Goal: Task Accomplishment & Management: Manage account settings

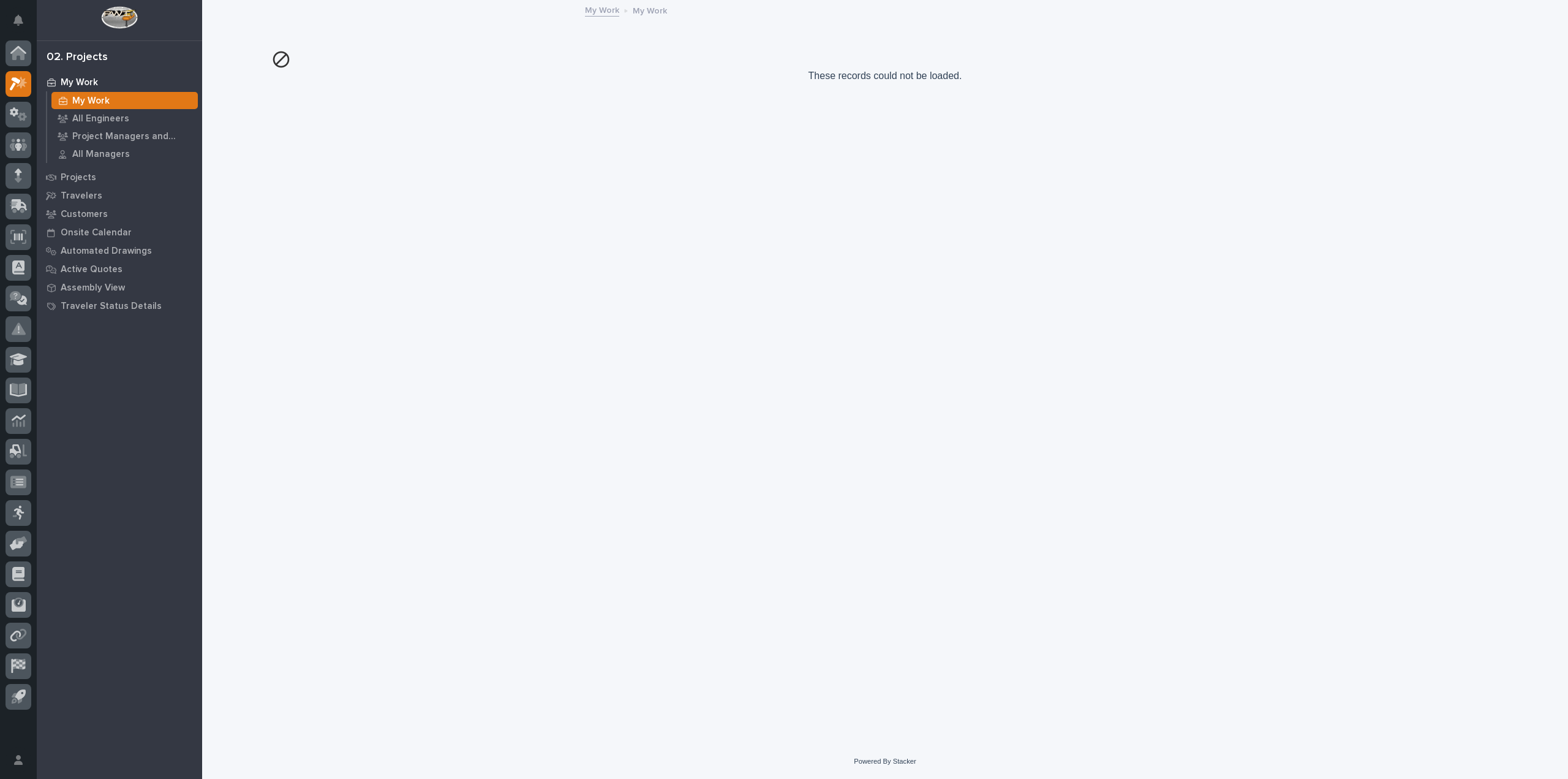
click at [68, 75] on div "My Work" at bounding box center [119, 82] width 159 height 17
click at [124, 130] on div "Project Managers and Engineers" at bounding box center [124, 136] width 146 height 17
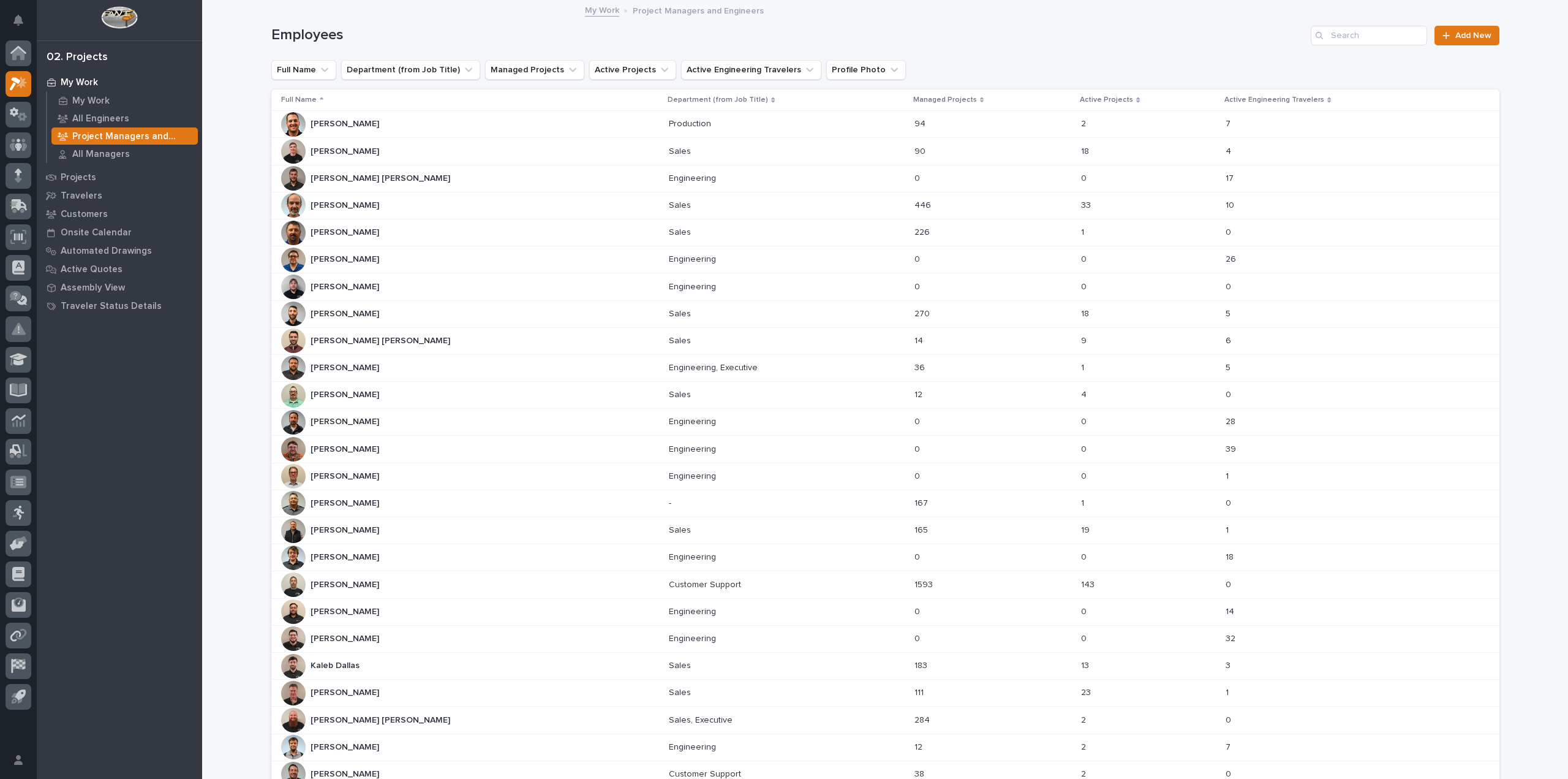
click at [71, 80] on p "My Work" at bounding box center [79, 82] width 37 height 11
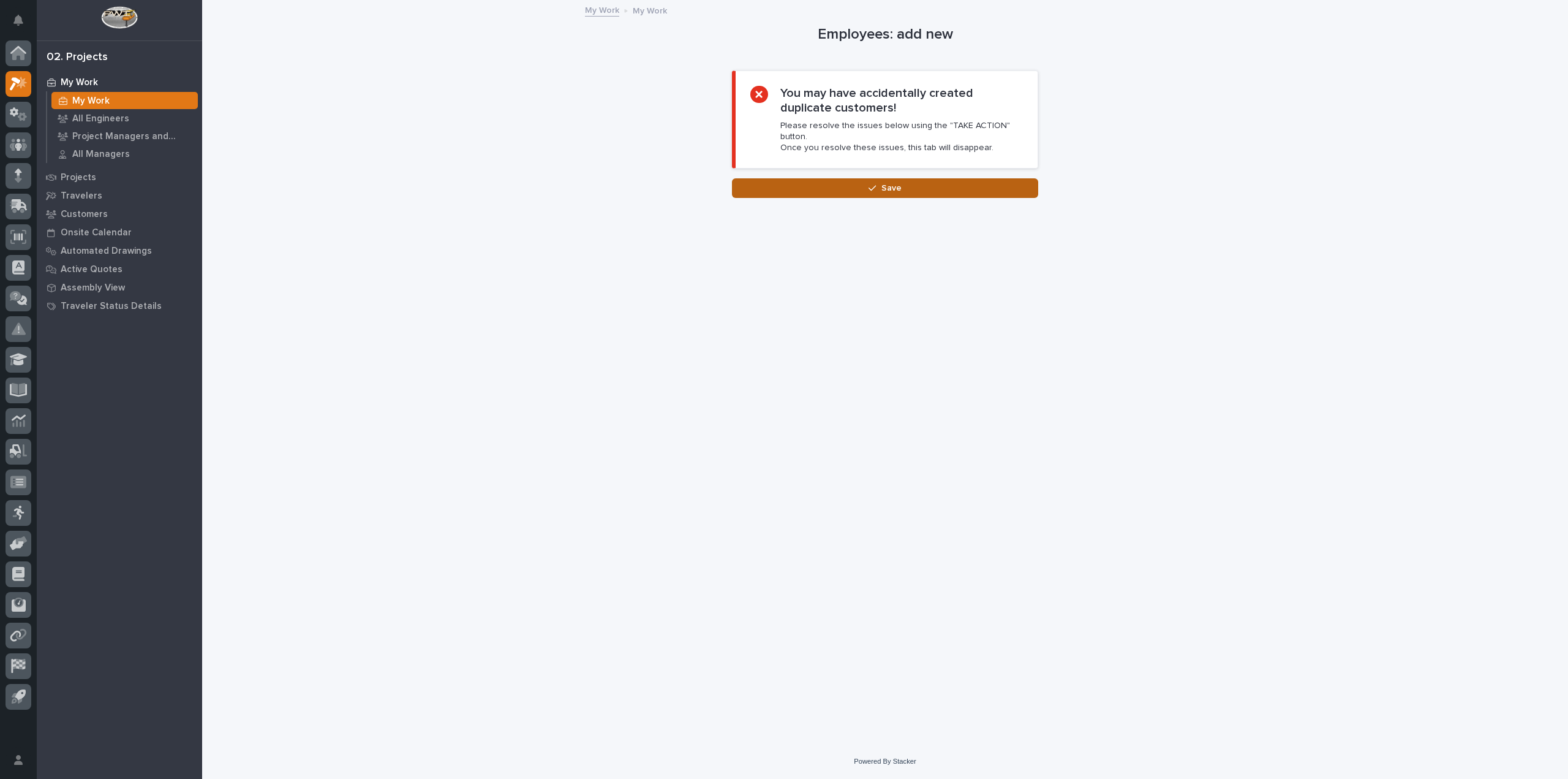
click at [821, 186] on button "Save" at bounding box center [885, 188] width 306 height 19
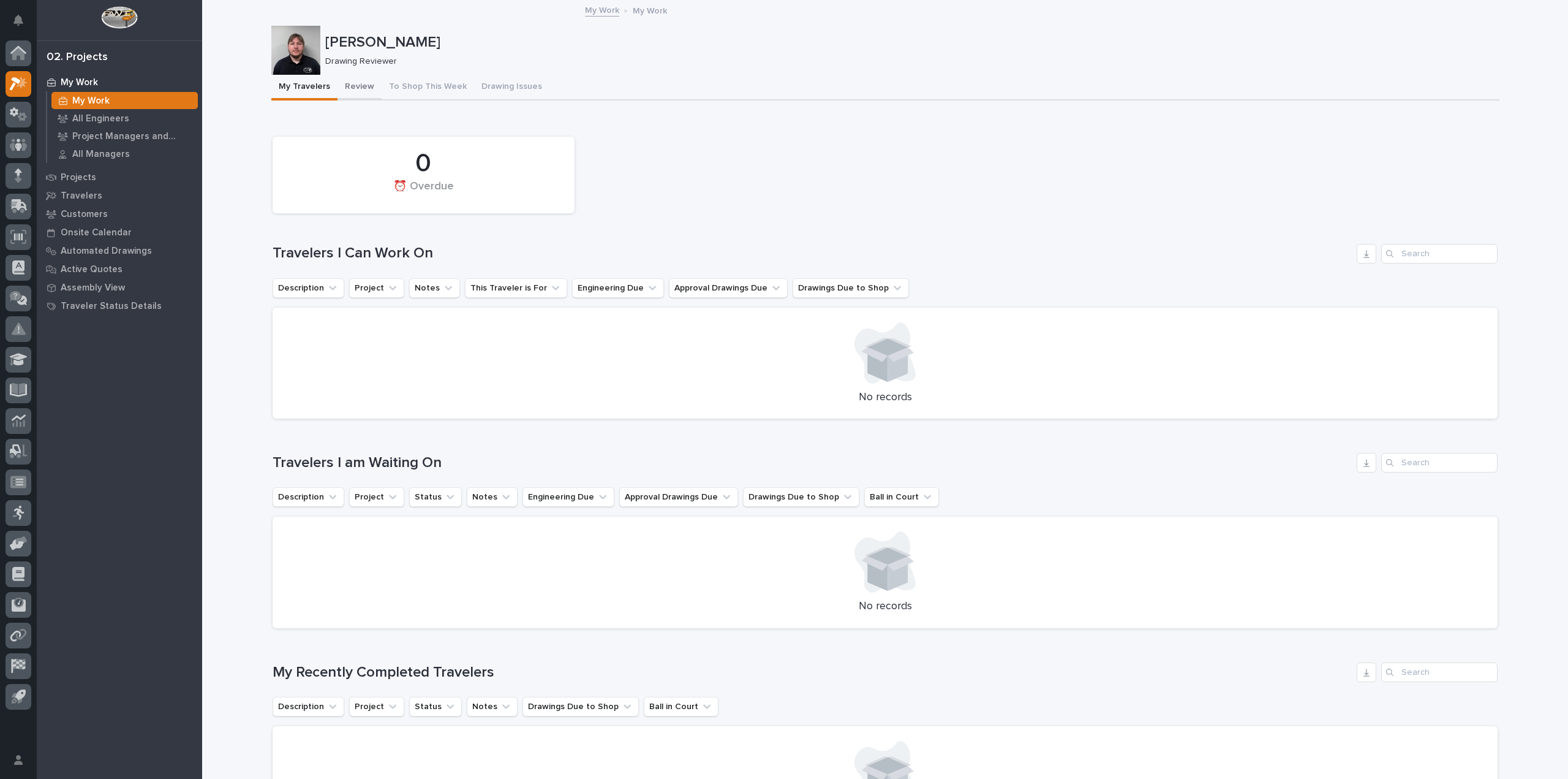
click at [365, 83] on button "Review" at bounding box center [359, 87] width 44 height 26
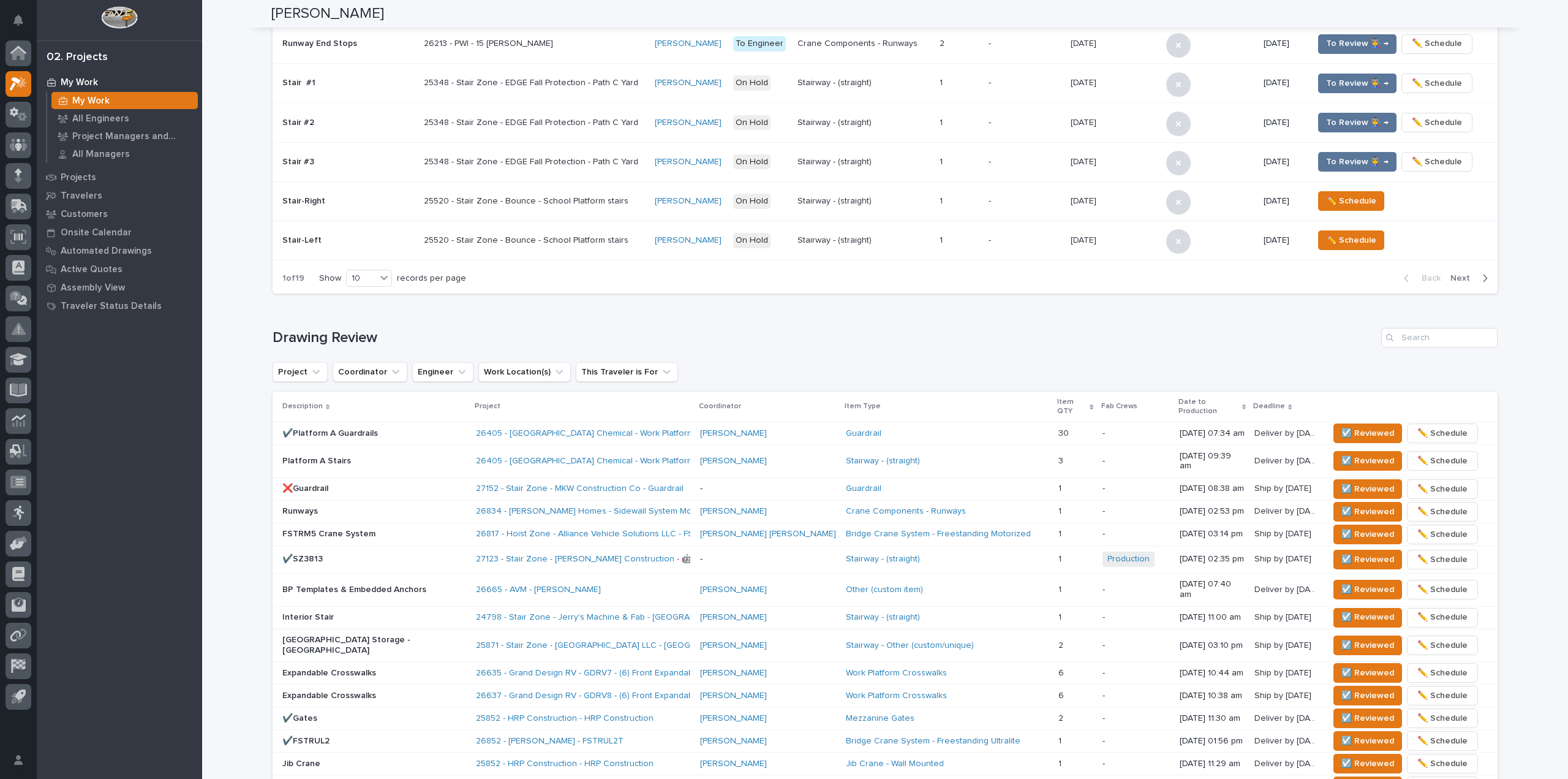
scroll to position [797, 0]
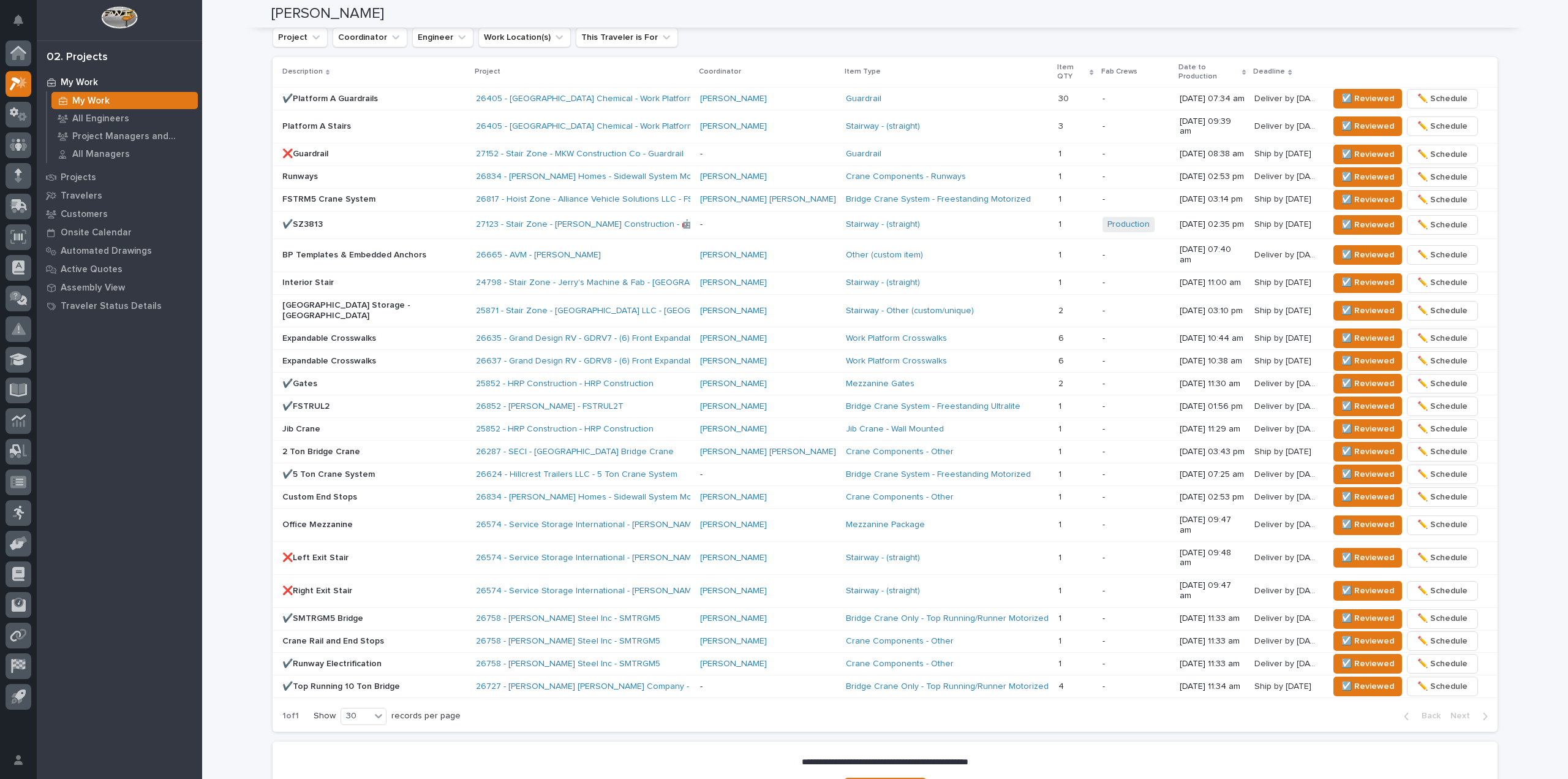
click at [241, 85] on div "**********" at bounding box center [885, 44] width 1367 height 1679
click at [668, 144] on div "27152 - Stair Zone - MKW Construction Co - Guardrail" at bounding box center [583, 154] width 215 height 20
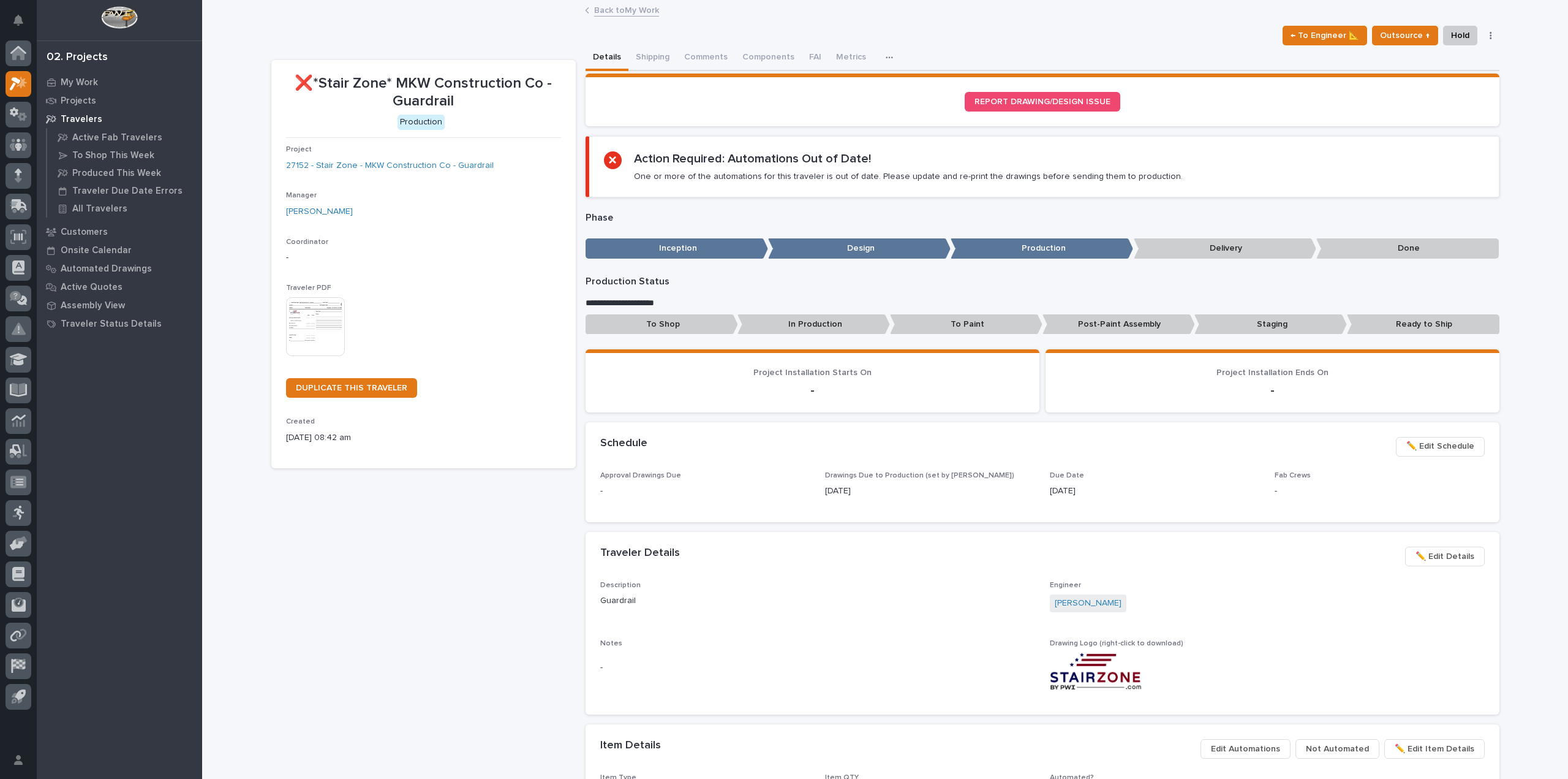
scroll to position [490, 0]
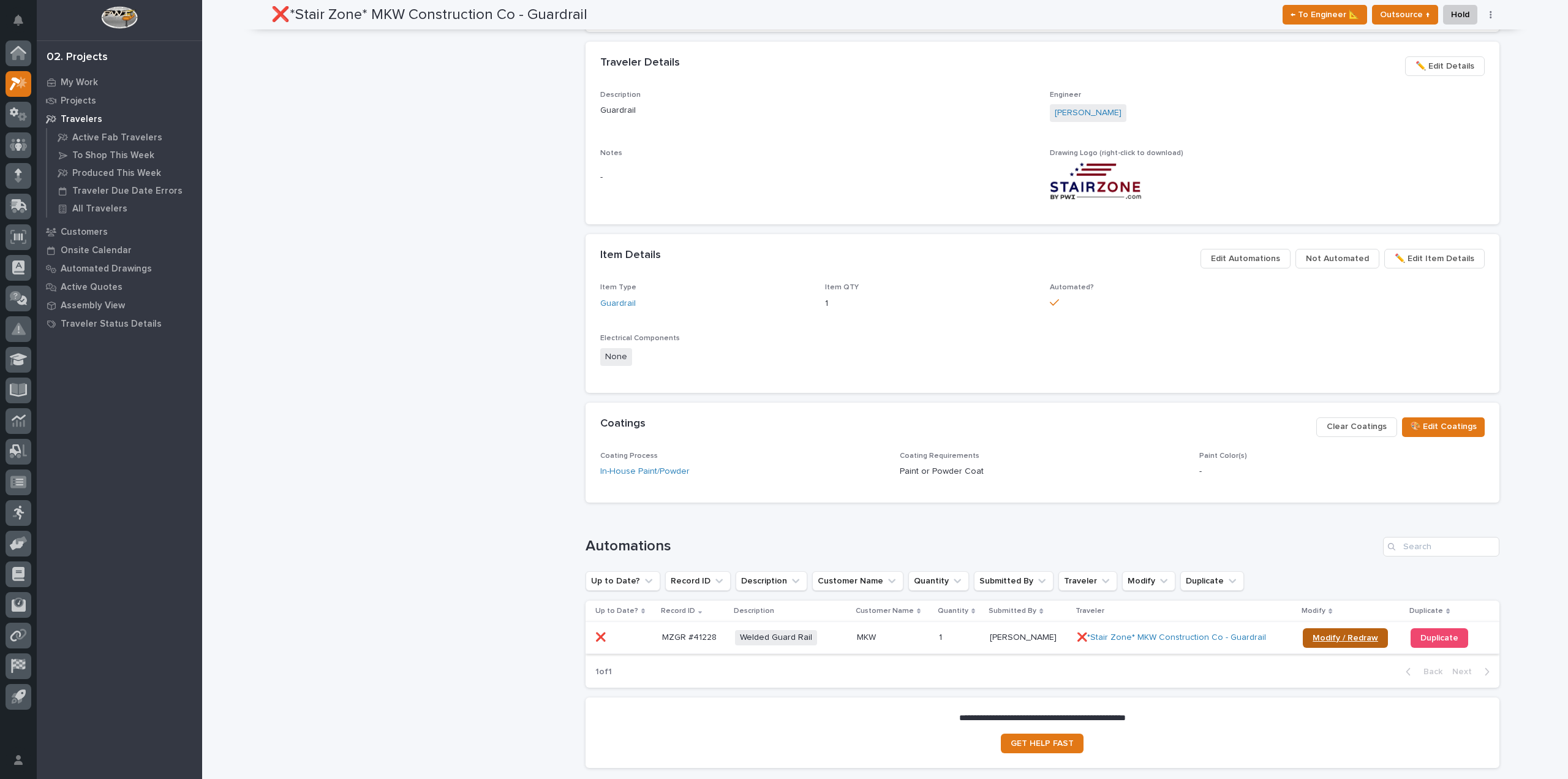
click at [1332, 637] on span "Modify / Redraw" at bounding box center [1346, 637] width 65 height 9
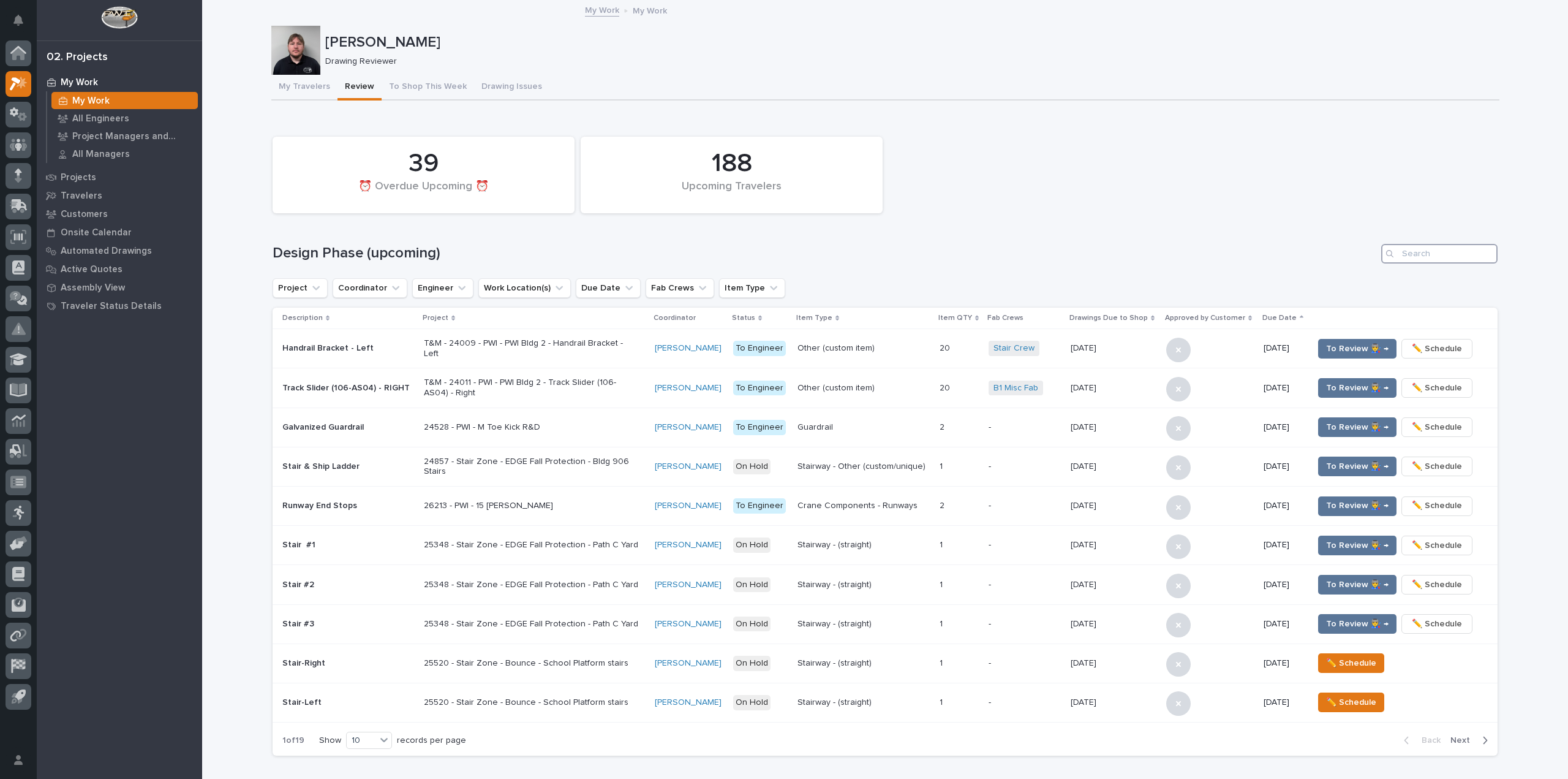
click at [1424, 255] on input "Search" at bounding box center [1440, 254] width 117 height 19
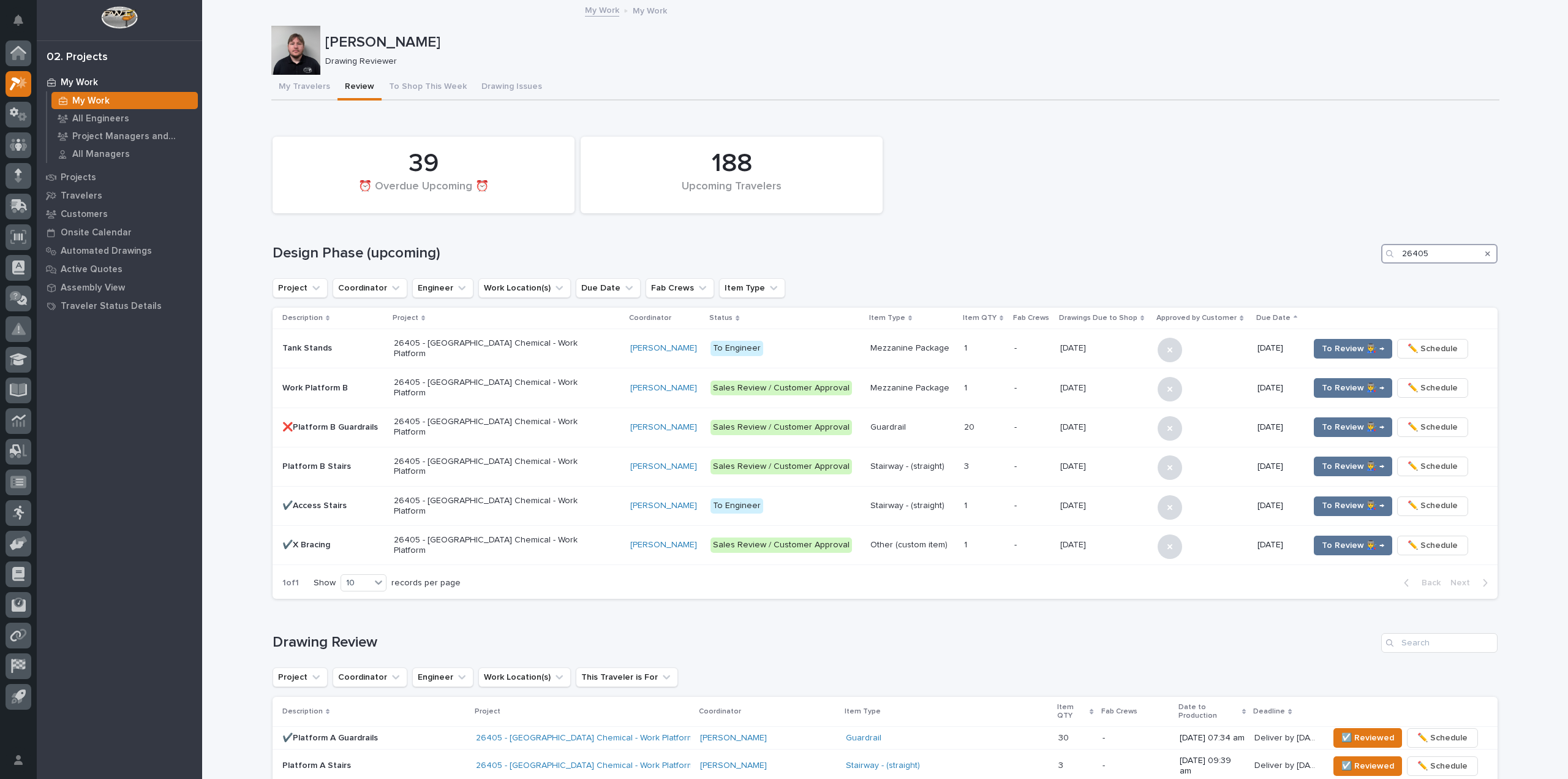
type input "26405"
click at [1332, 546] on span "To Review 👨‍🏭 →" at bounding box center [1353, 546] width 62 height 15
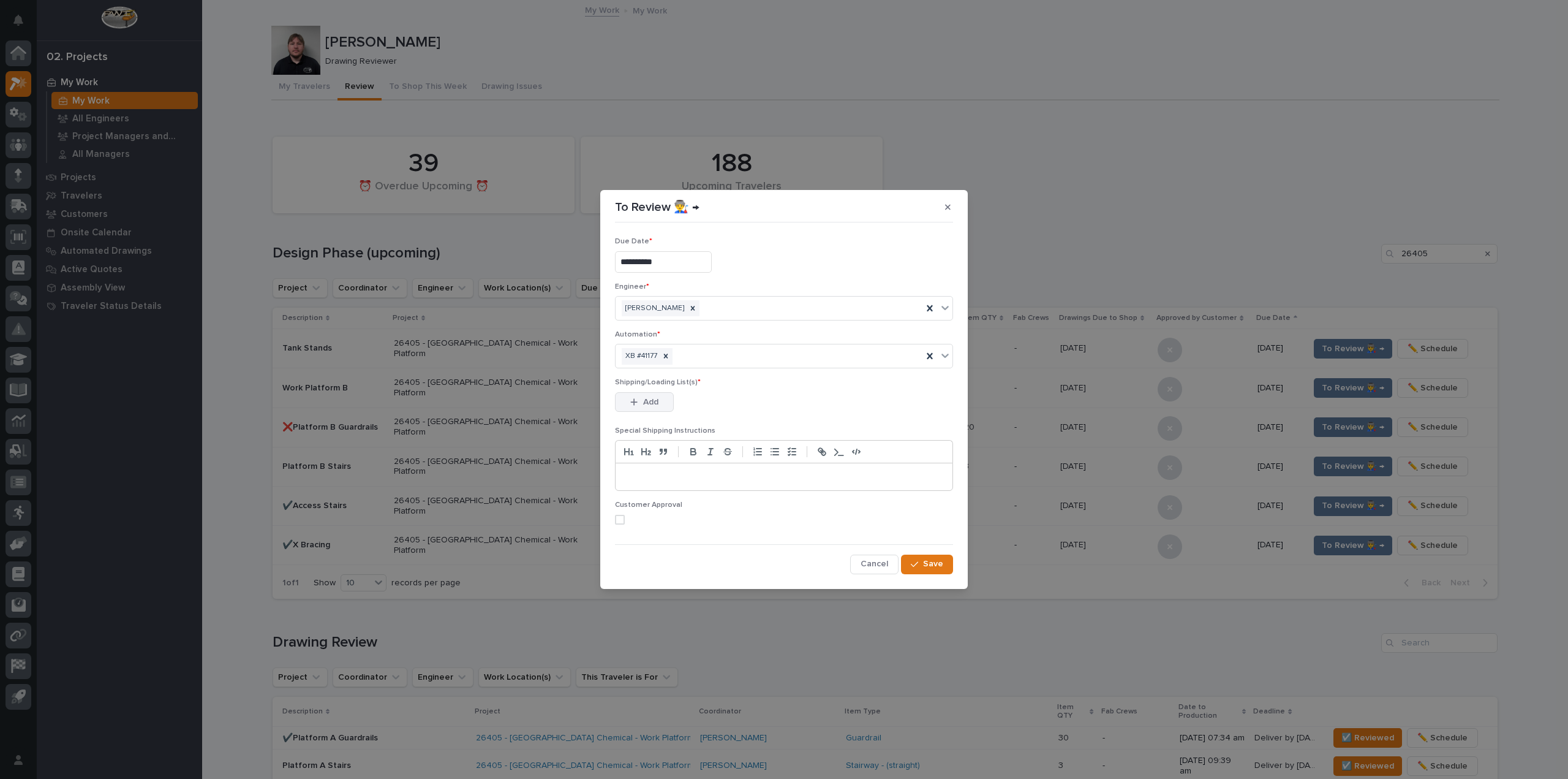
click at [651, 398] on span "Add" at bounding box center [651, 402] width 16 height 11
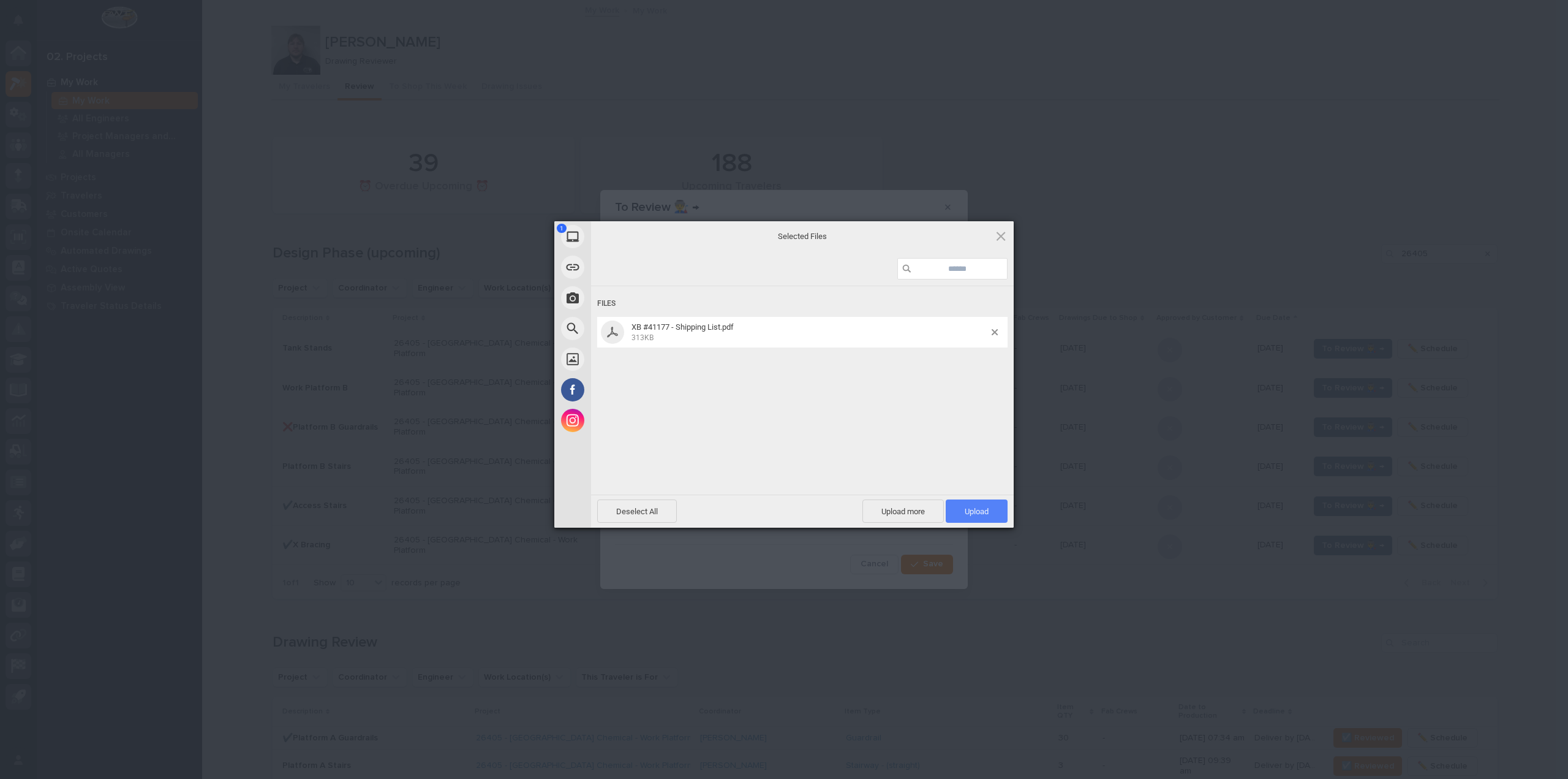
click at [1003, 504] on span "Upload 1" at bounding box center [977, 511] width 62 height 23
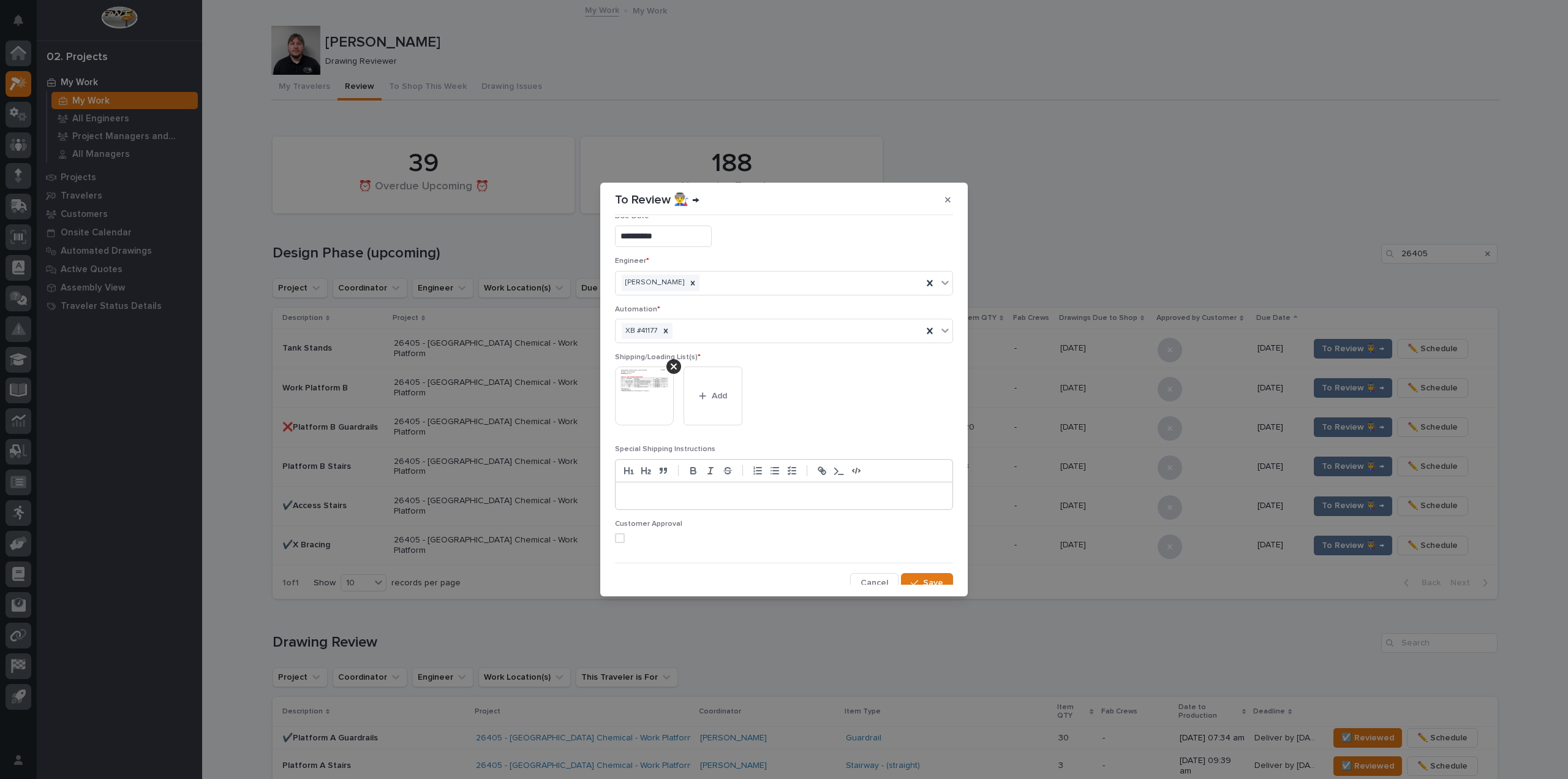
scroll to position [26, 0]
click at [938, 576] on button "Save" at bounding box center [927, 574] width 52 height 19
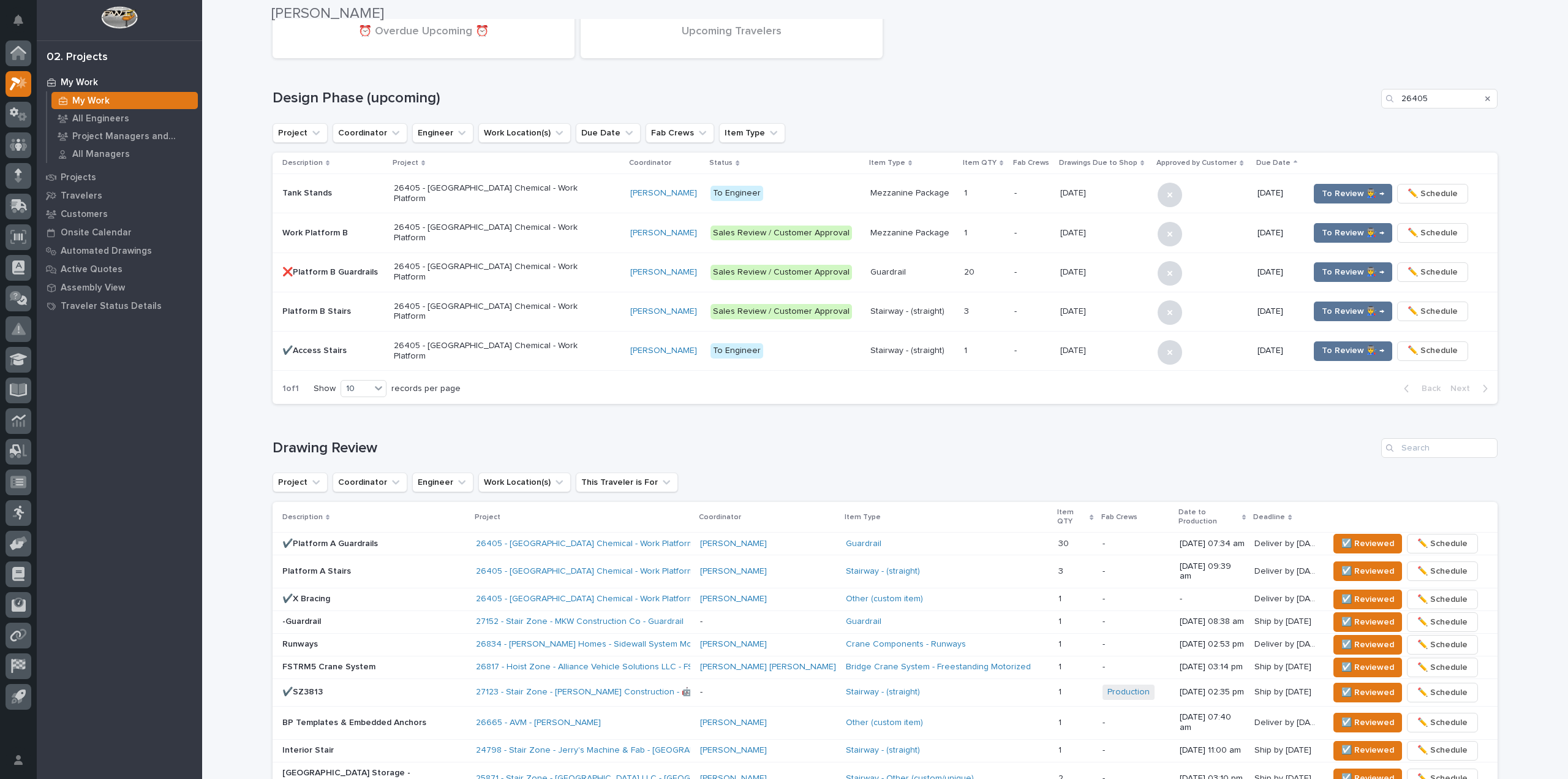
scroll to position [184, 0]
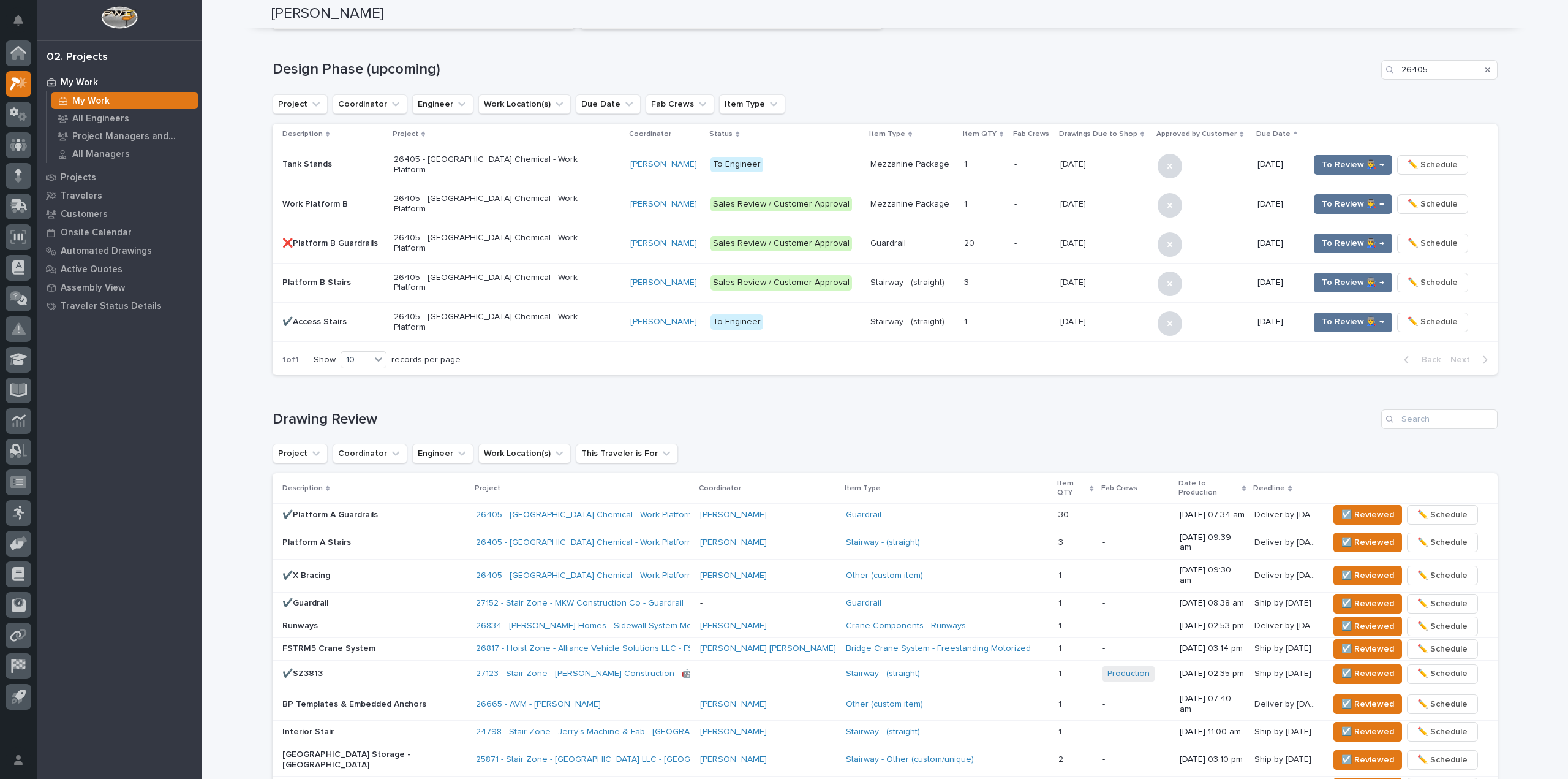
click at [376, 570] on p "✔️X Bracing" at bounding box center [374, 575] width 184 height 10
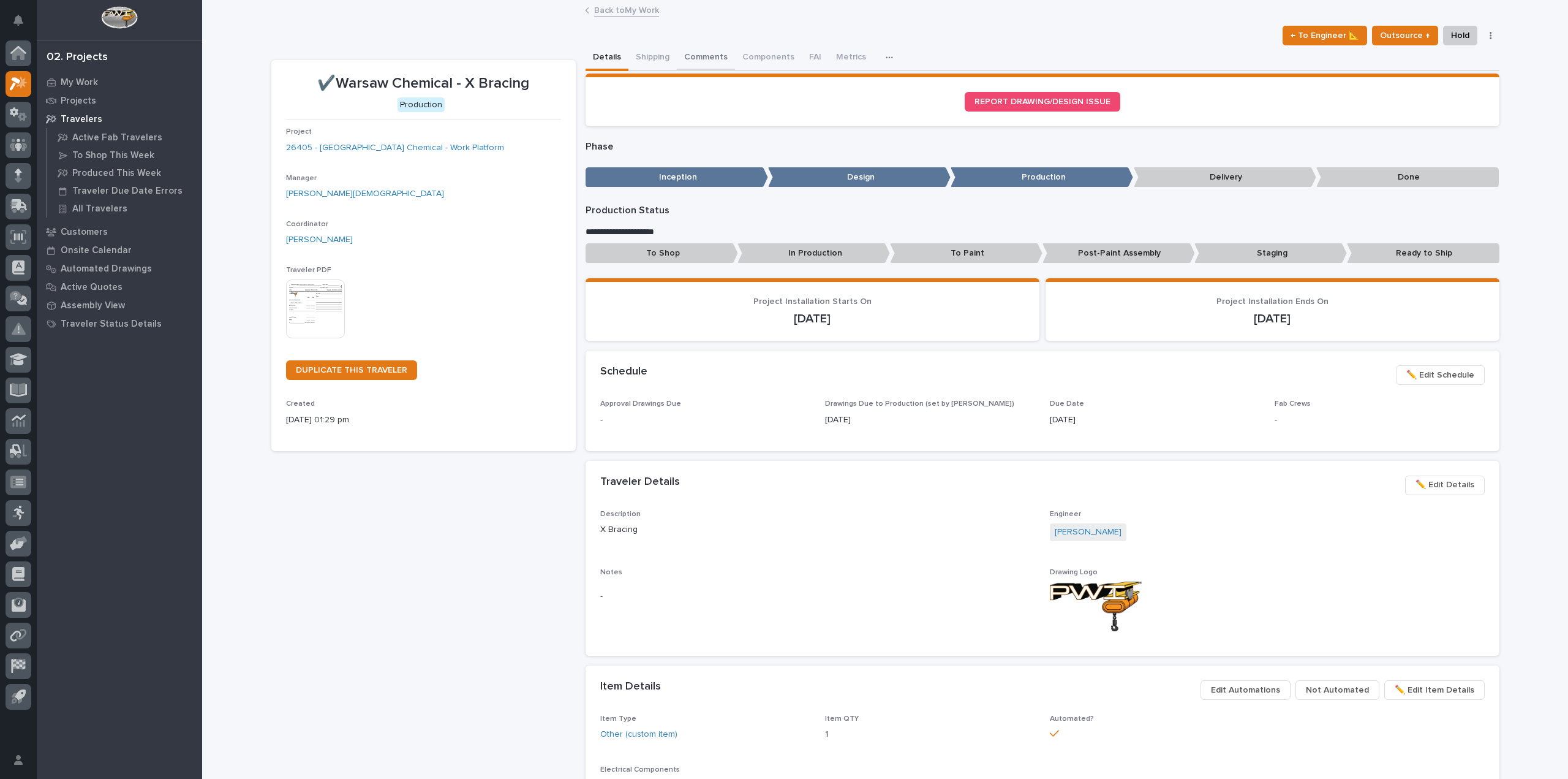
click at [688, 52] on button "Comments" at bounding box center [705, 58] width 58 height 26
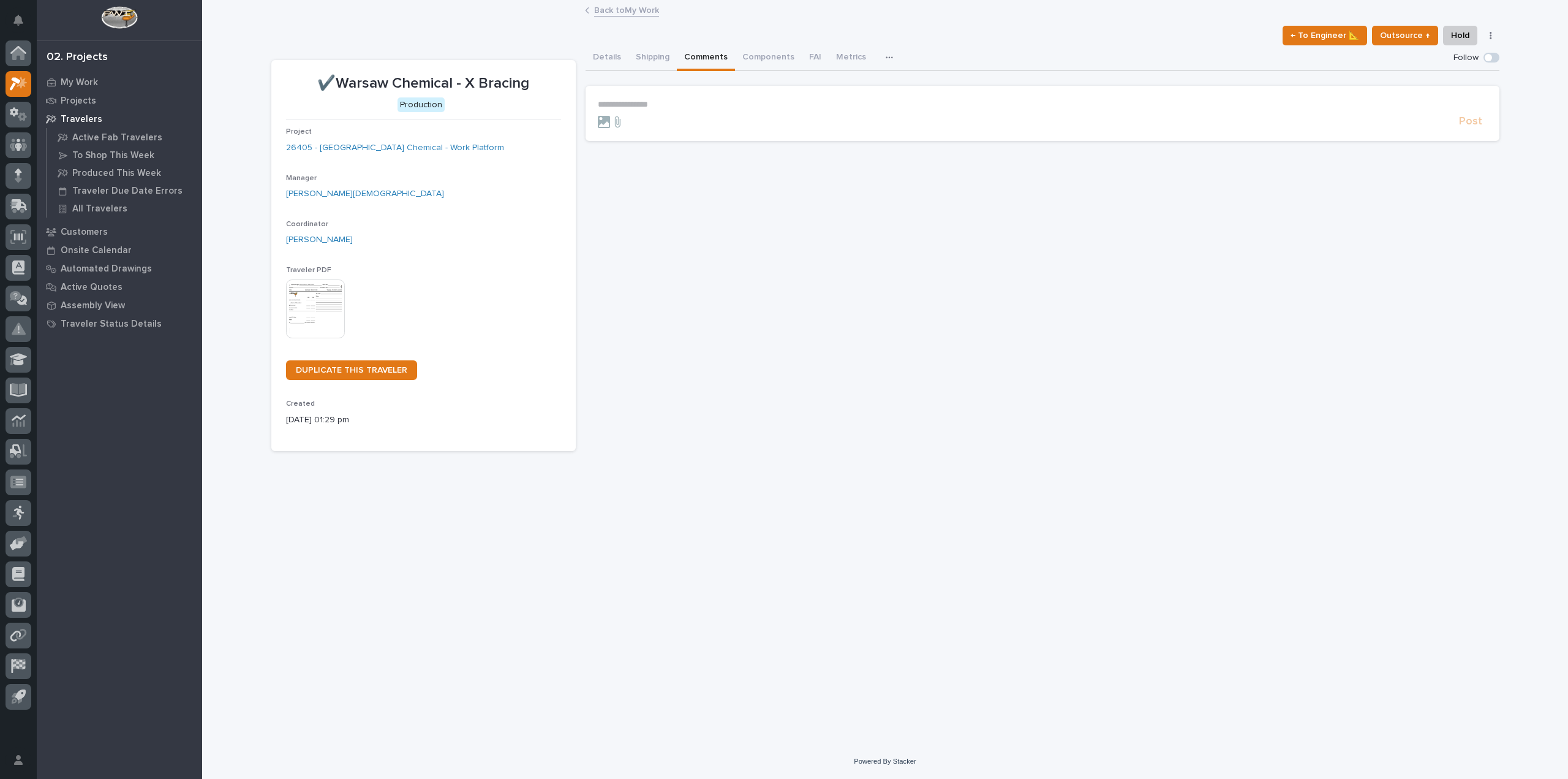
click at [642, 107] on p "**********" at bounding box center [1043, 104] width 890 height 10
click at [607, 118] on icon at bounding box center [604, 122] width 12 height 12
click at [598, 116] on input "file" at bounding box center [598, 116] width 0 height 0
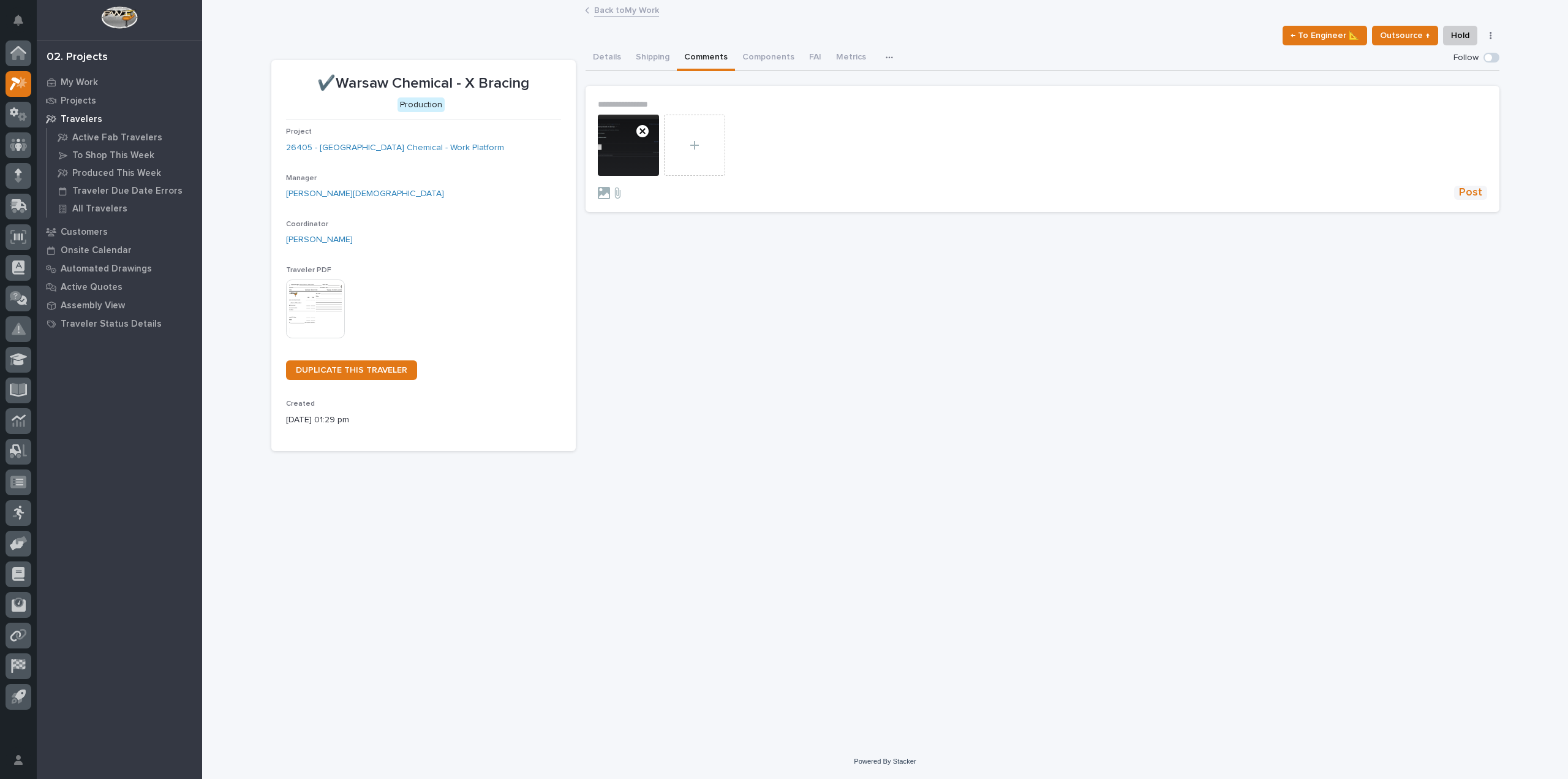
click at [1480, 186] on span "Post" at bounding box center [1471, 193] width 23 height 14
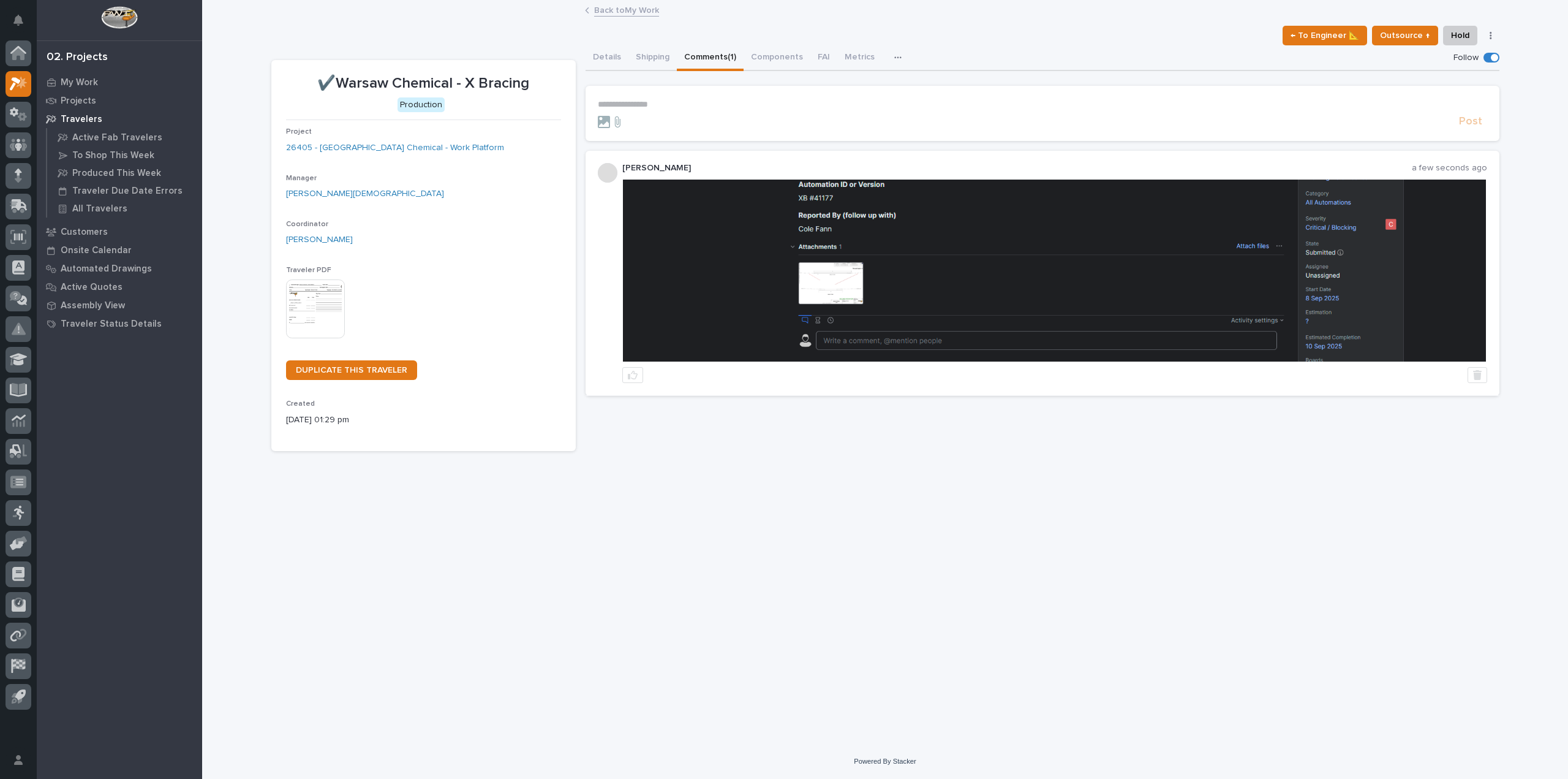
click at [645, 10] on link "Back to My Work" at bounding box center [626, 9] width 65 height 14
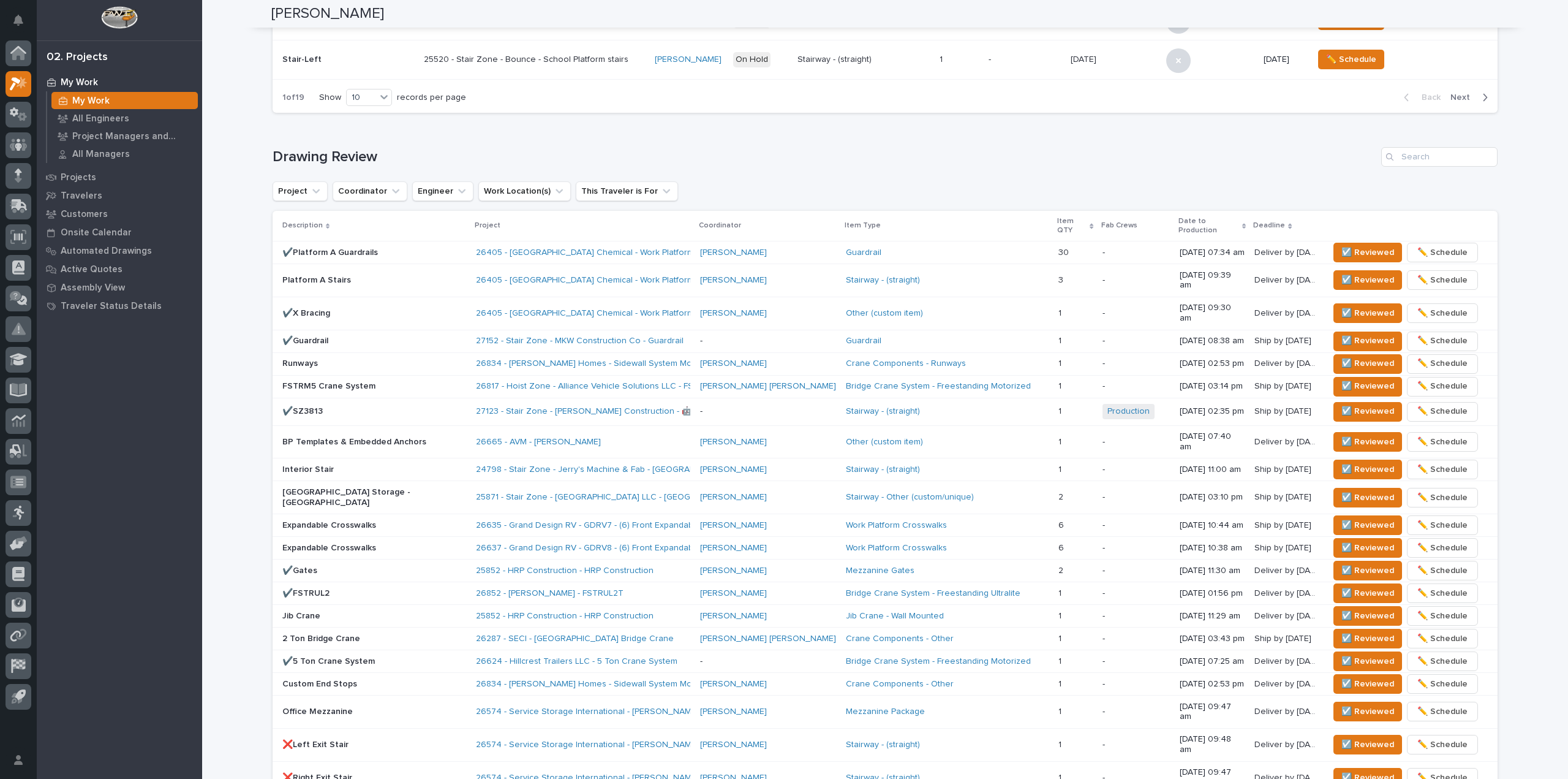
scroll to position [704, 0]
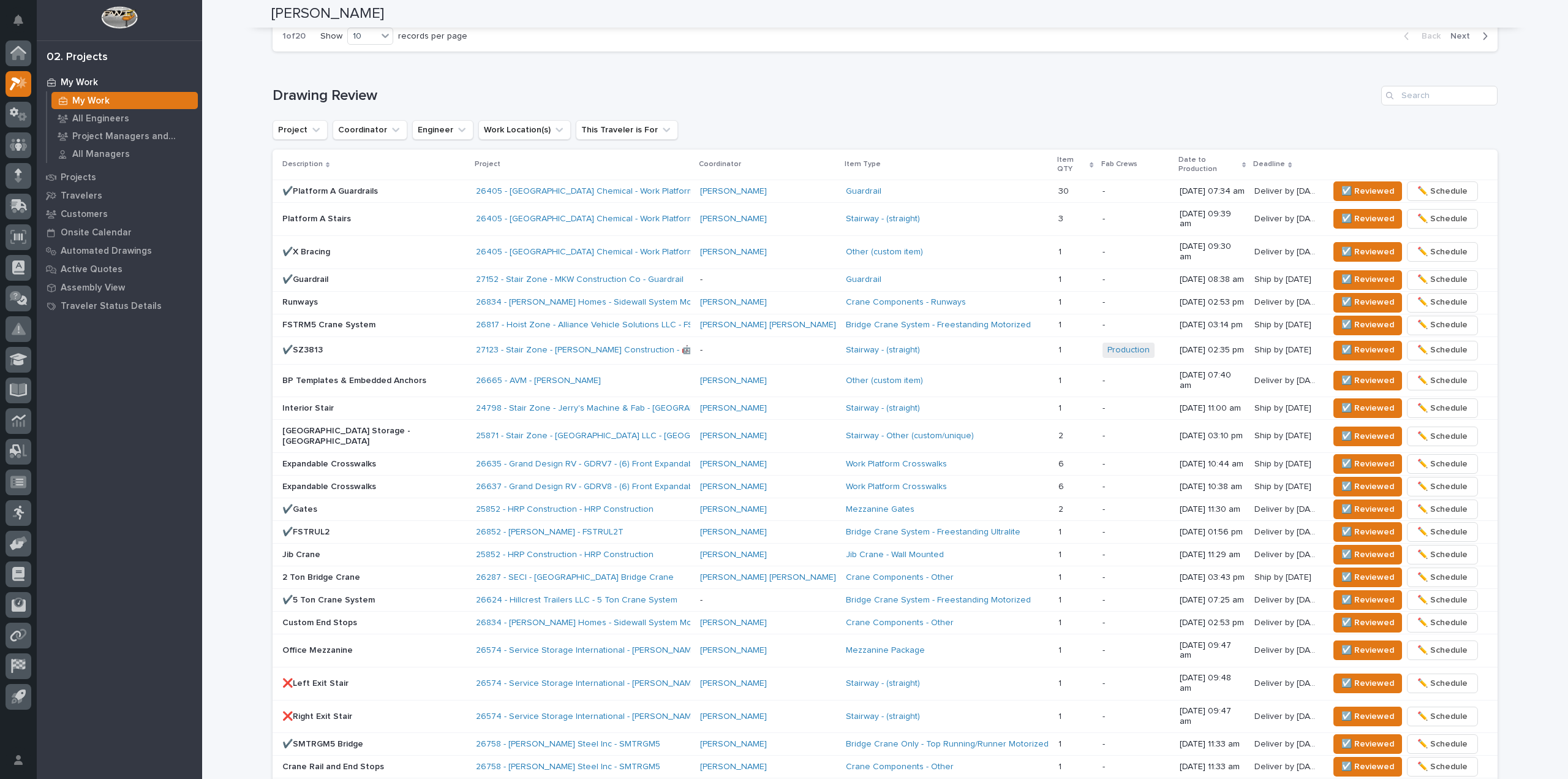
click at [414, 186] on p "✔️Platform A Guardrails" at bounding box center [374, 191] width 184 height 10
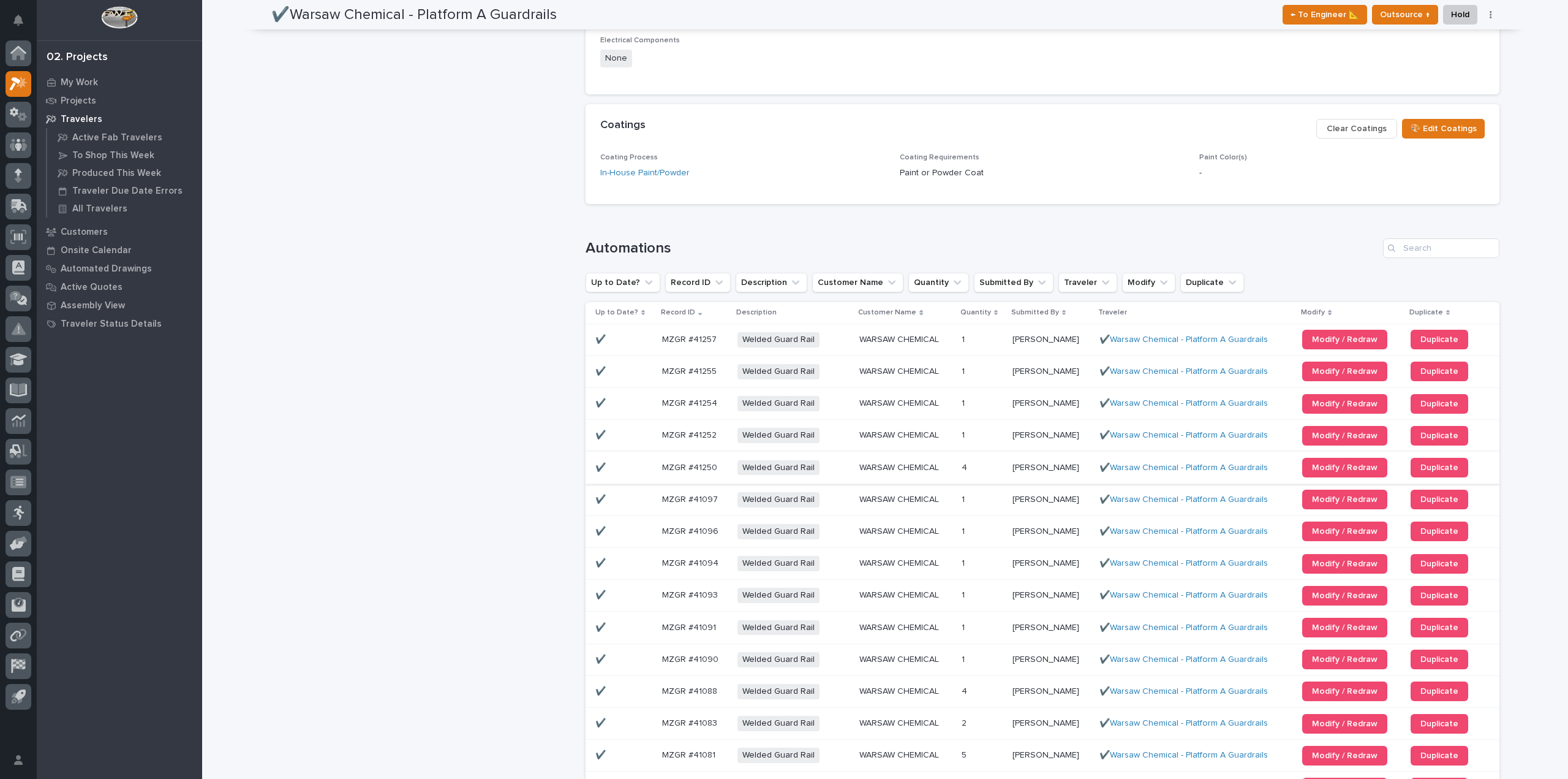
scroll to position [1038, 0]
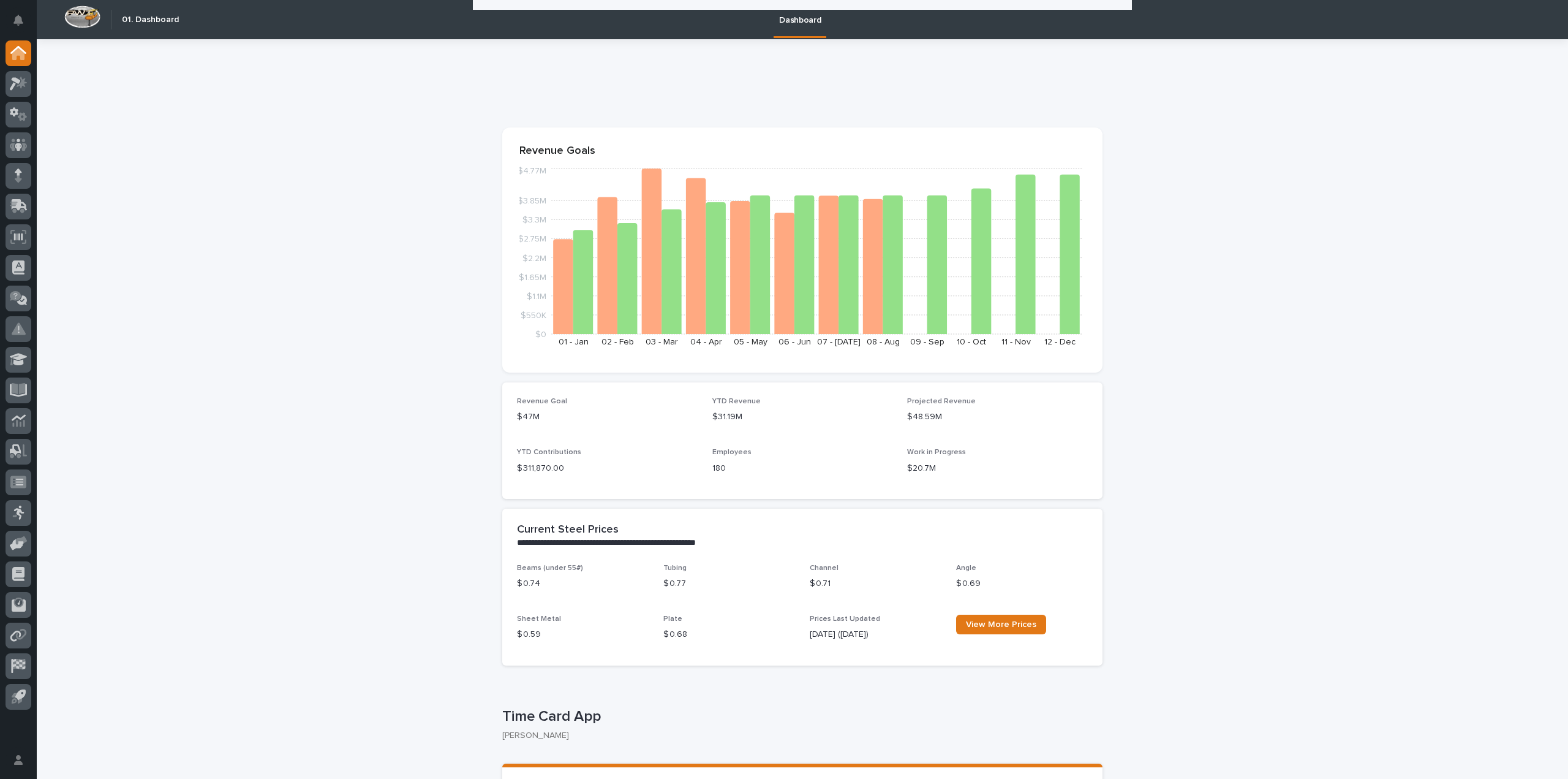
scroll to position [552, 0]
